Goal: Task Accomplishment & Management: Use online tool/utility

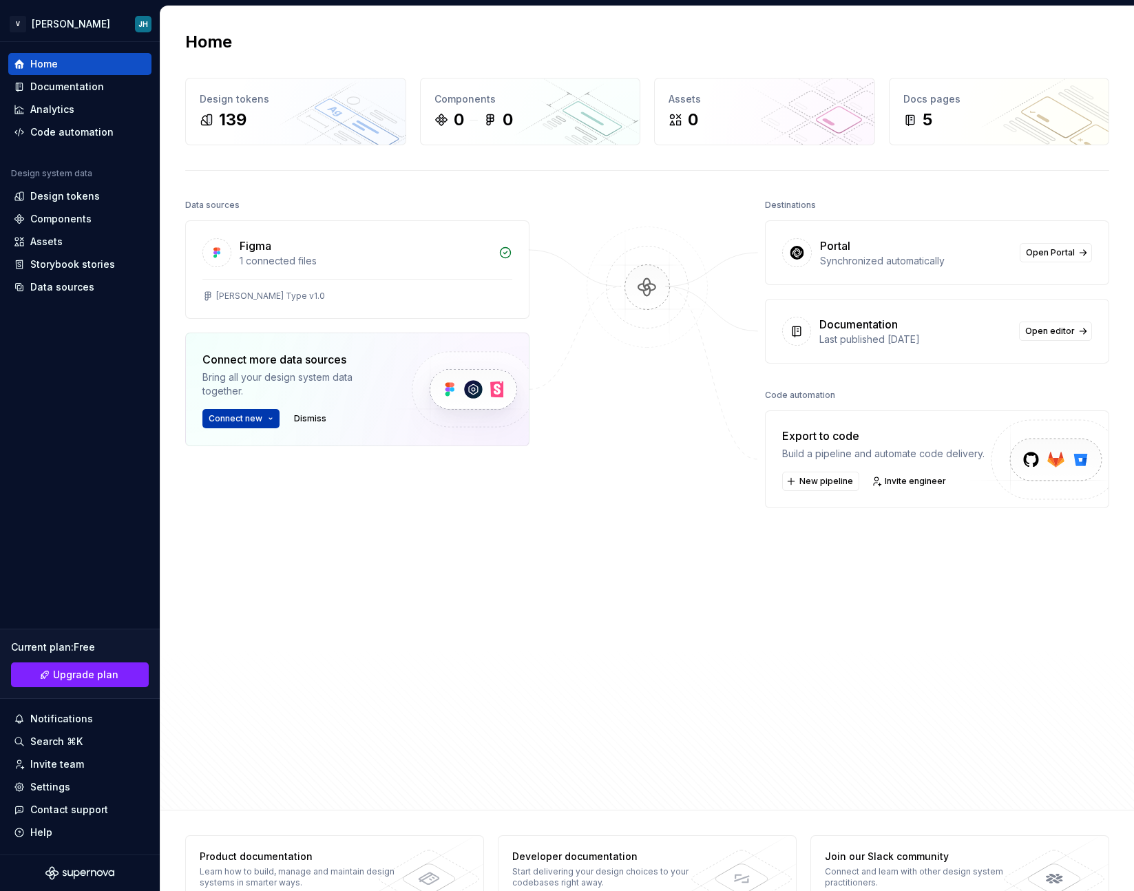
click at [266, 419] on button "Connect new" at bounding box center [240, 418] width 77 height 19
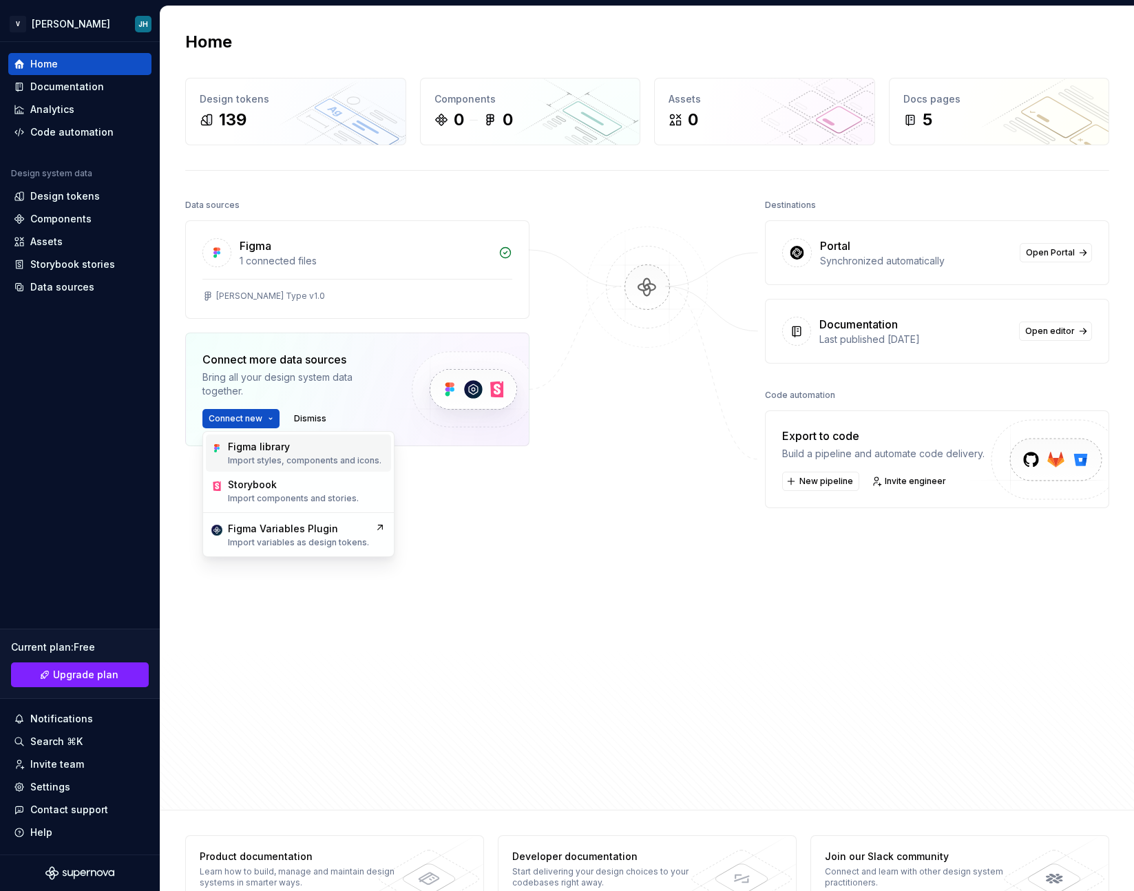
click at [264, 442] on div "Figma library" at bounding box center [259, 447] width 62 height 14
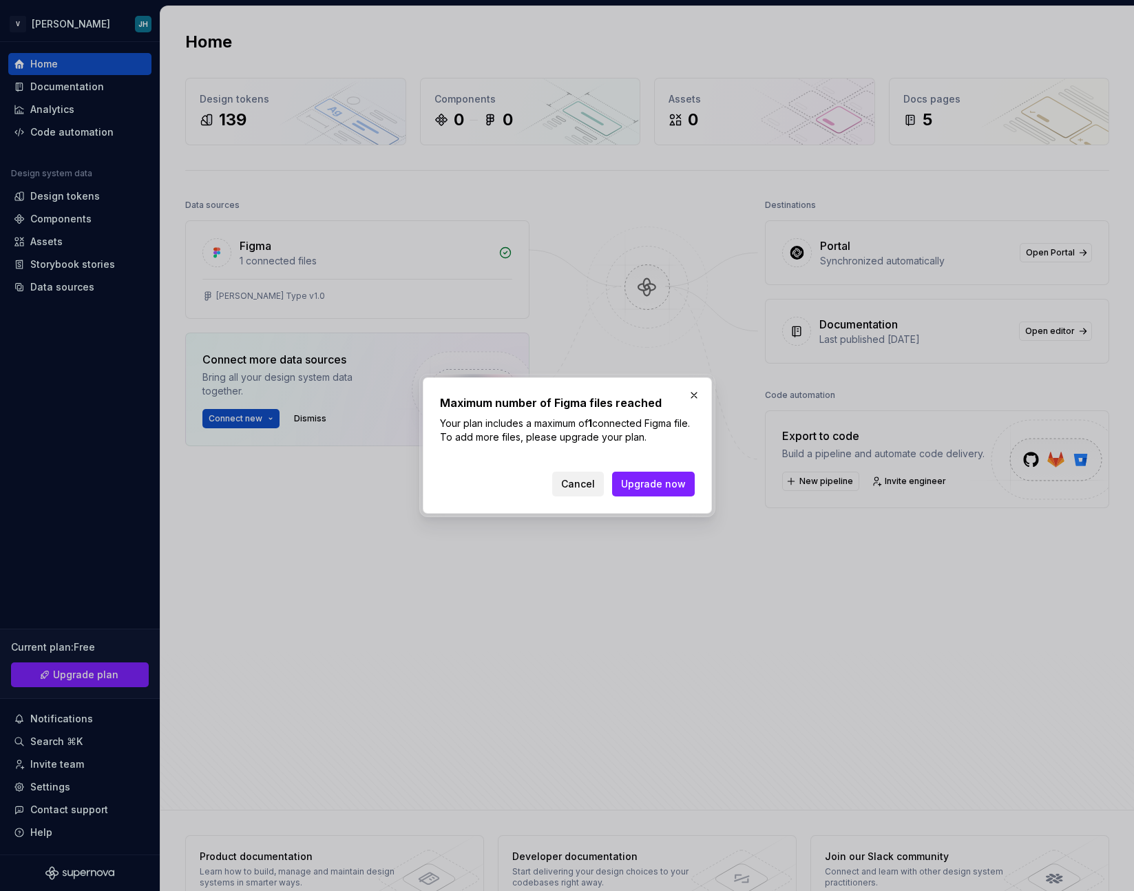
click at [567, 483] on span "Cancel" at bounding box center [578, 484] width 34 height 14
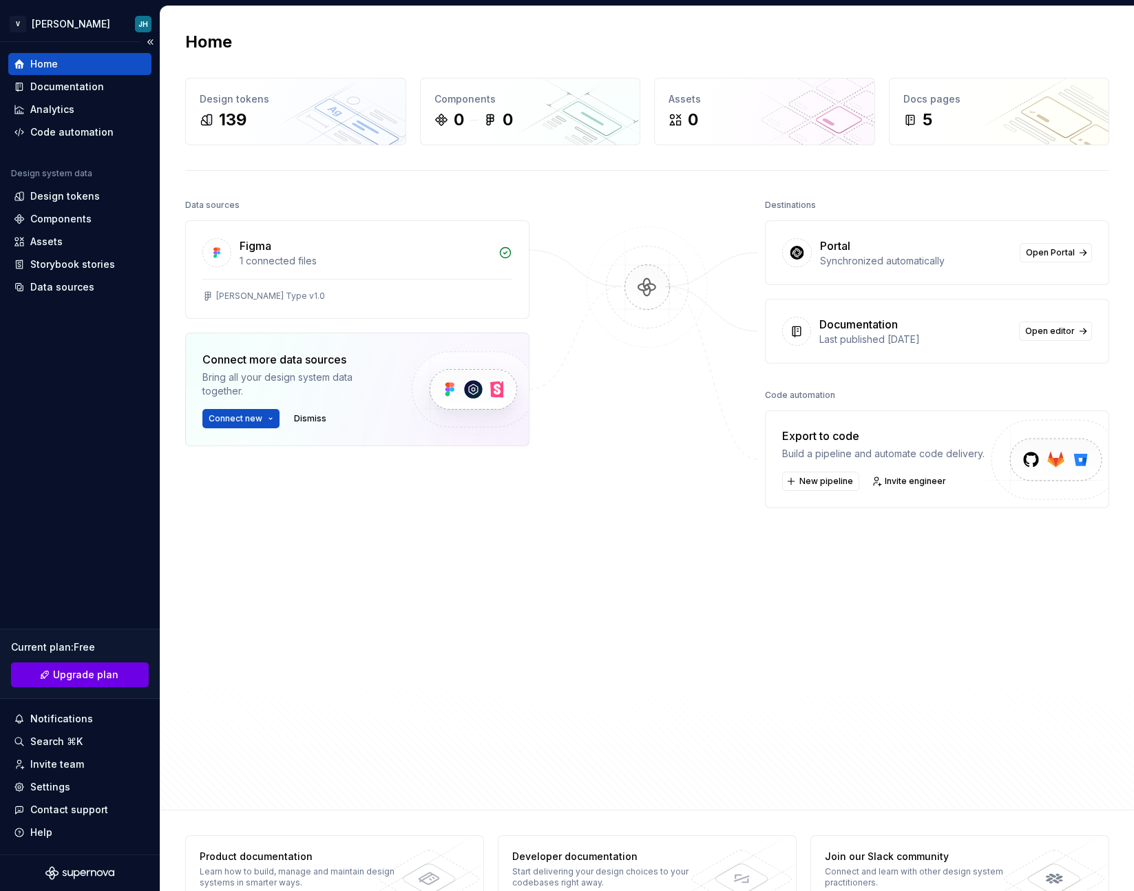
click at [90, 676] on span "Upgrade plan" at bounding box center [85, 675] width 65 height 14
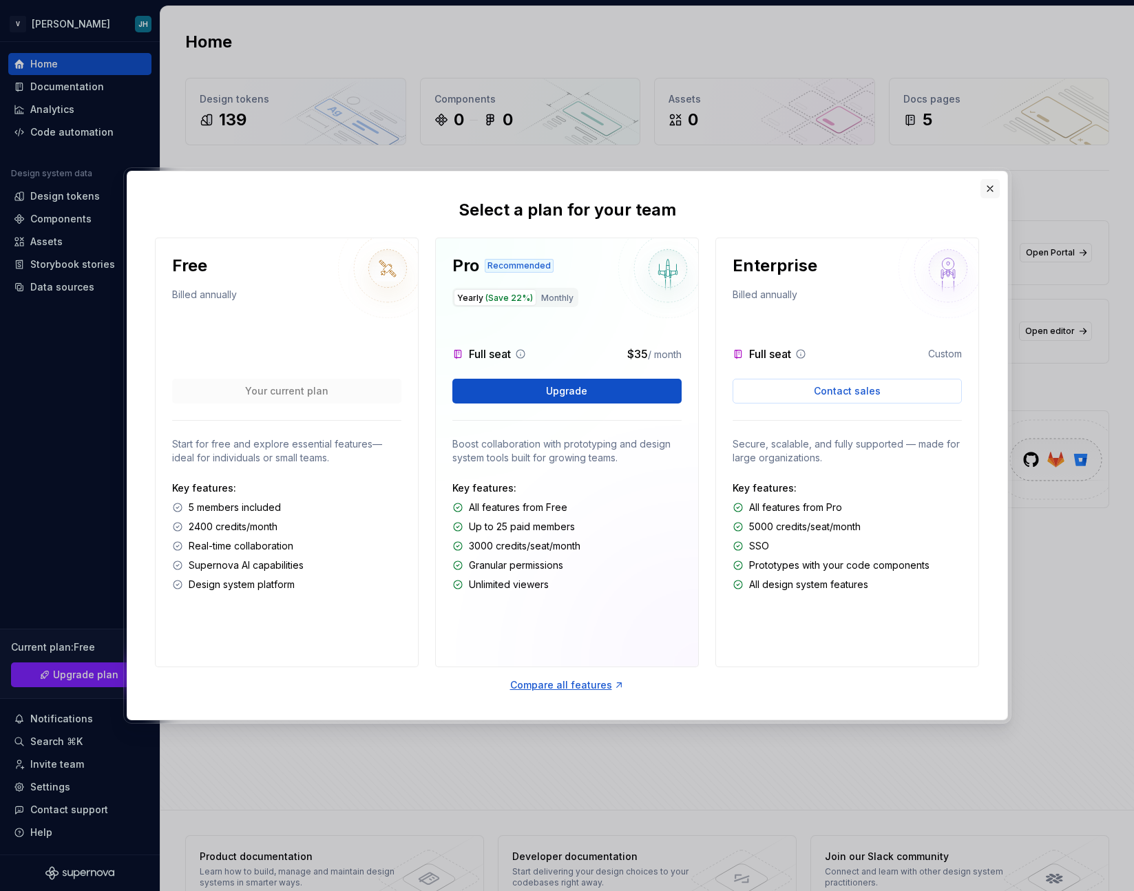
click at [989, 189] on button "button" at bounding box center [989, 188] width 19 height 19
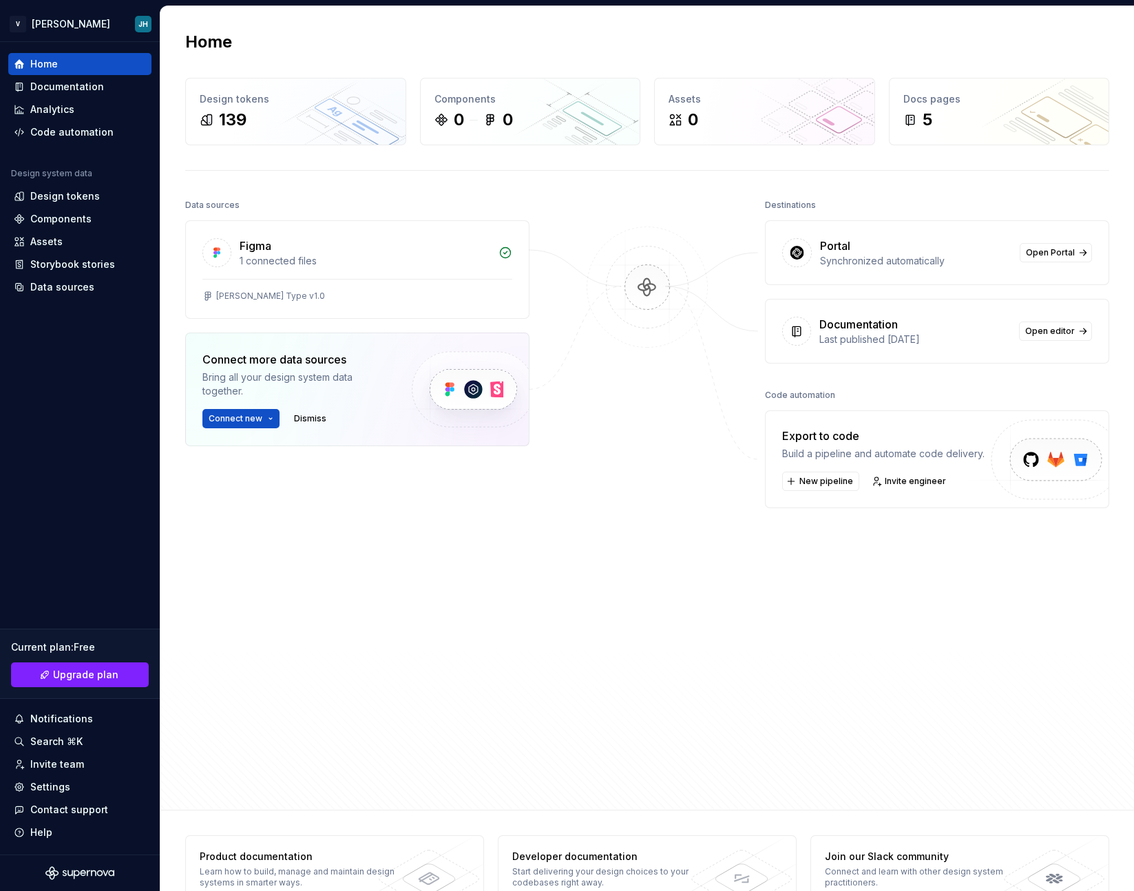
click at [631, 700] on div at bounding box center [647, 463] width 138 height 534
